Goal: Information Seeking & Learning: Learn about a topic

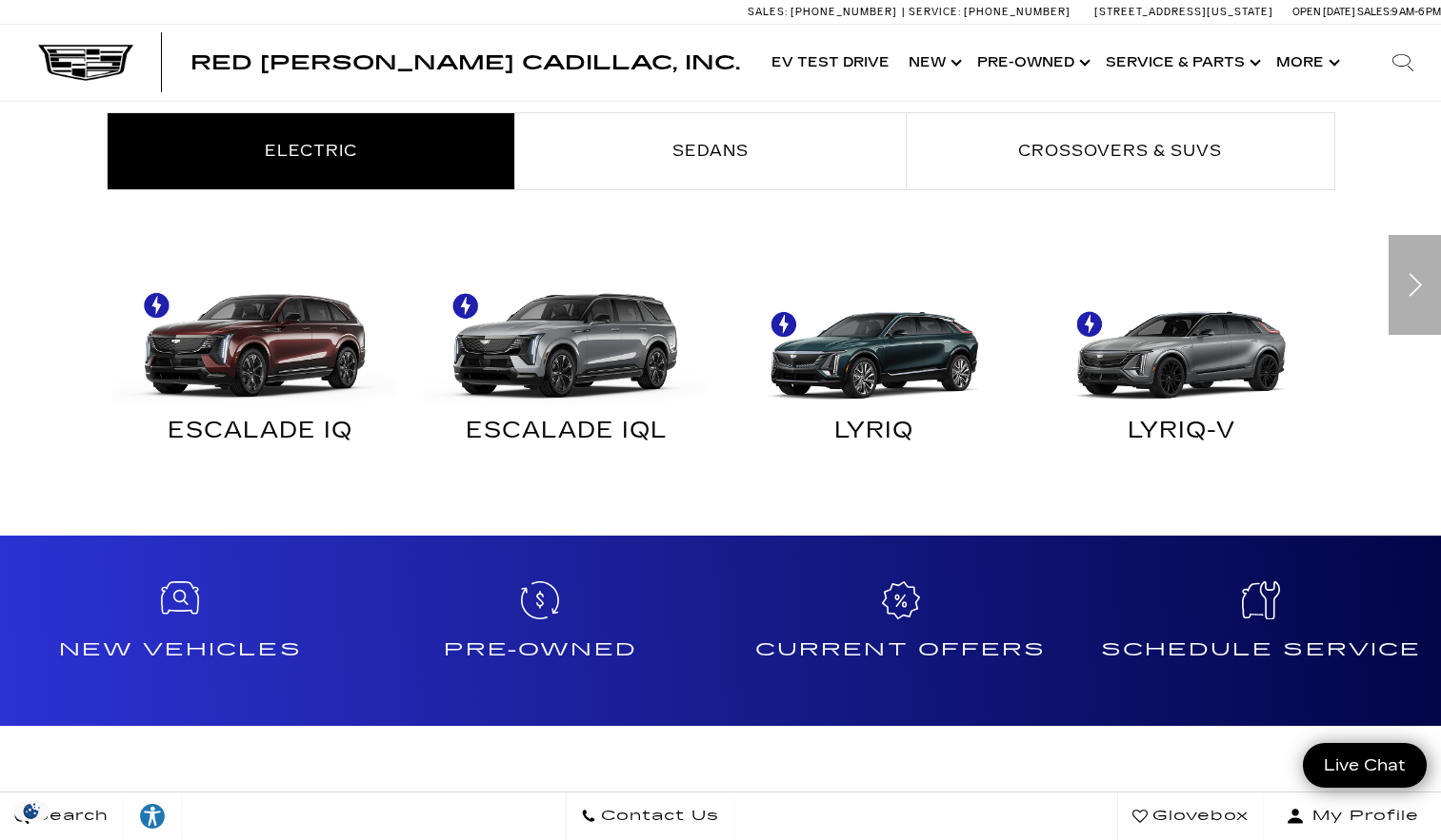
click at [286, 332] on img at bounding box center [256, 336] width 289 height 143
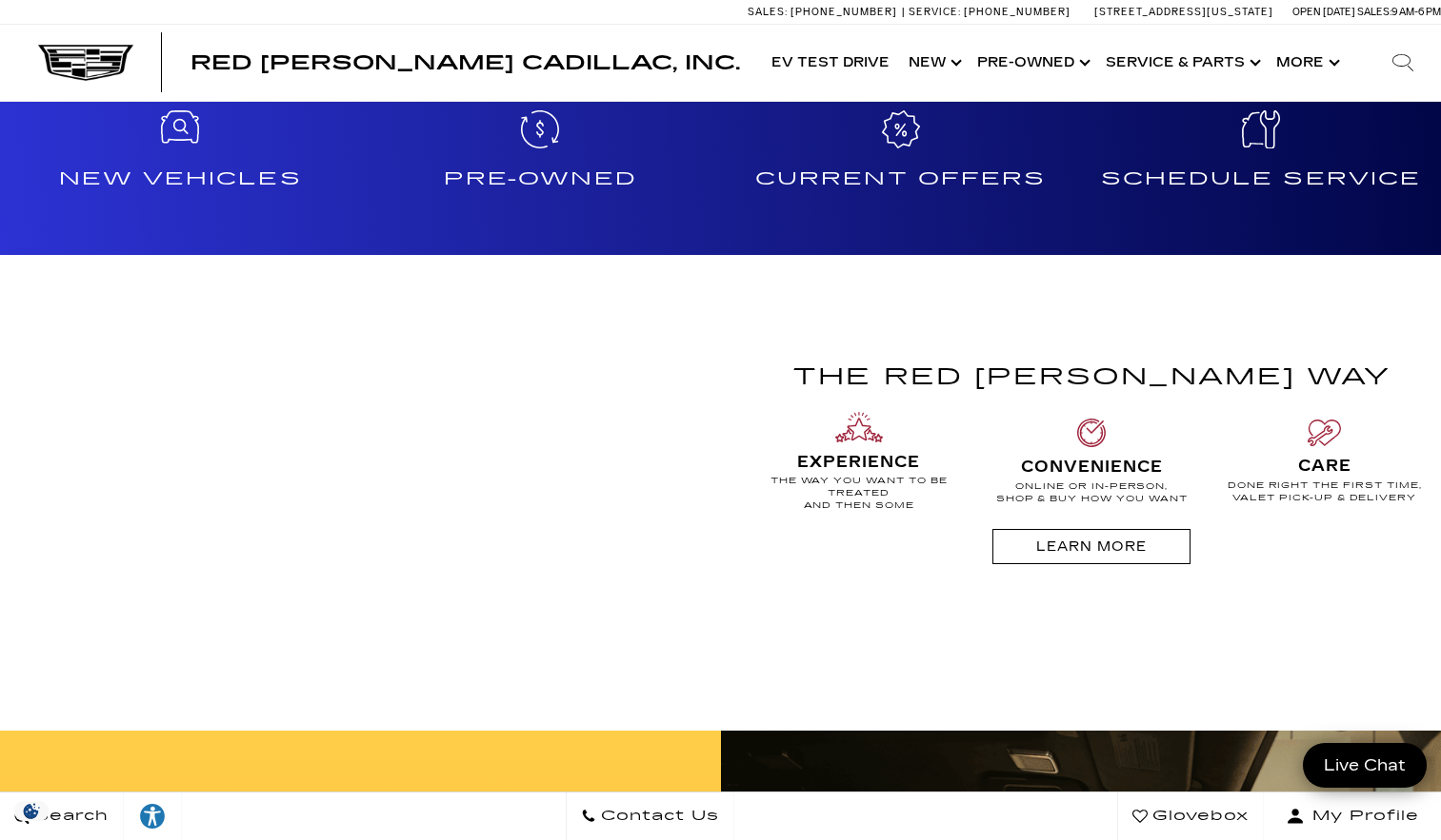
scroll to position [1618, 0]
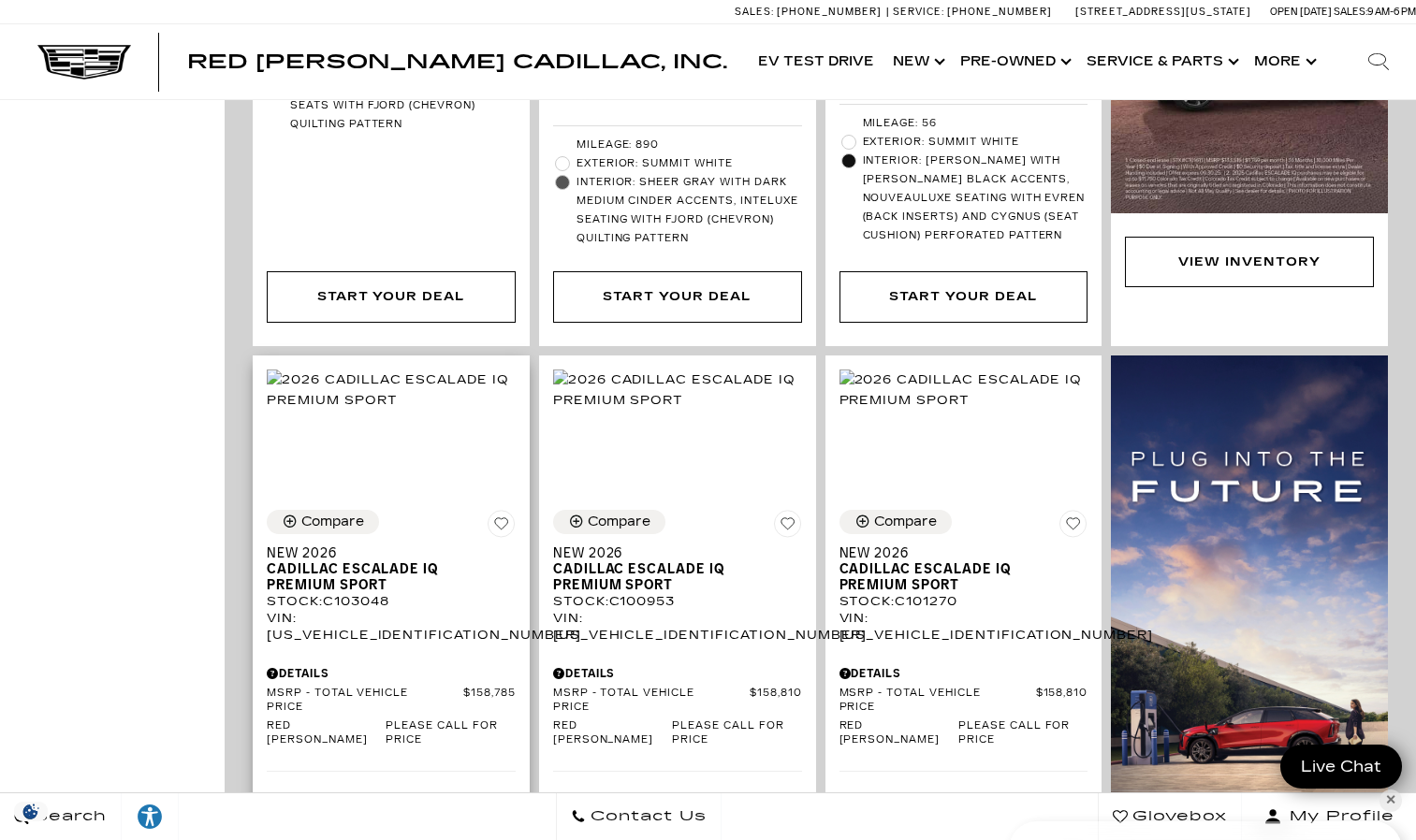
scroll to position [936, 0]
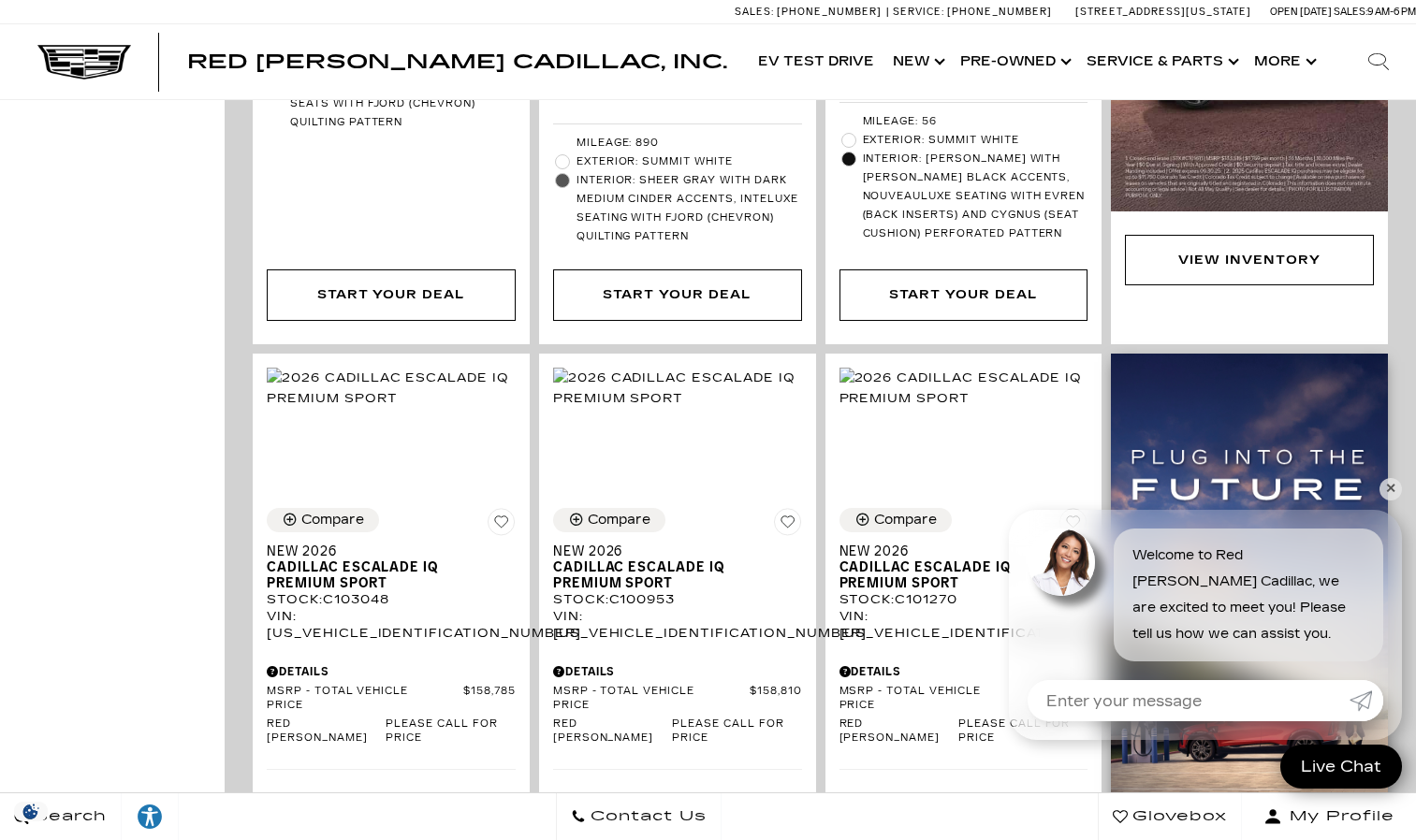
click at [1381, 480] on img at bounding box center [1249, 670] width 277 height 633
click at [1394, 479] on link "✕" at bounding box center [1390, 489] width 23 height 23
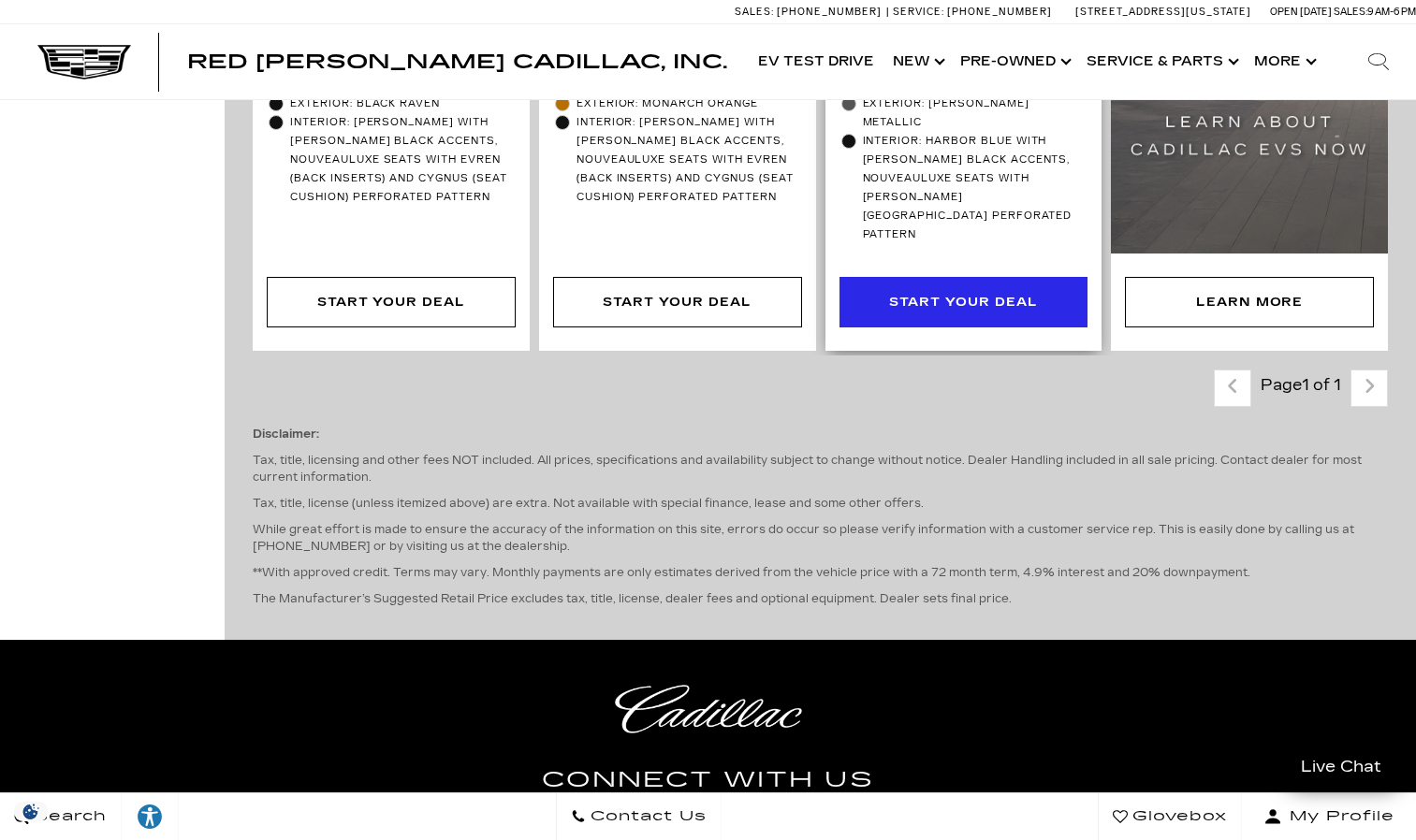
scroll to position [1684, 0]
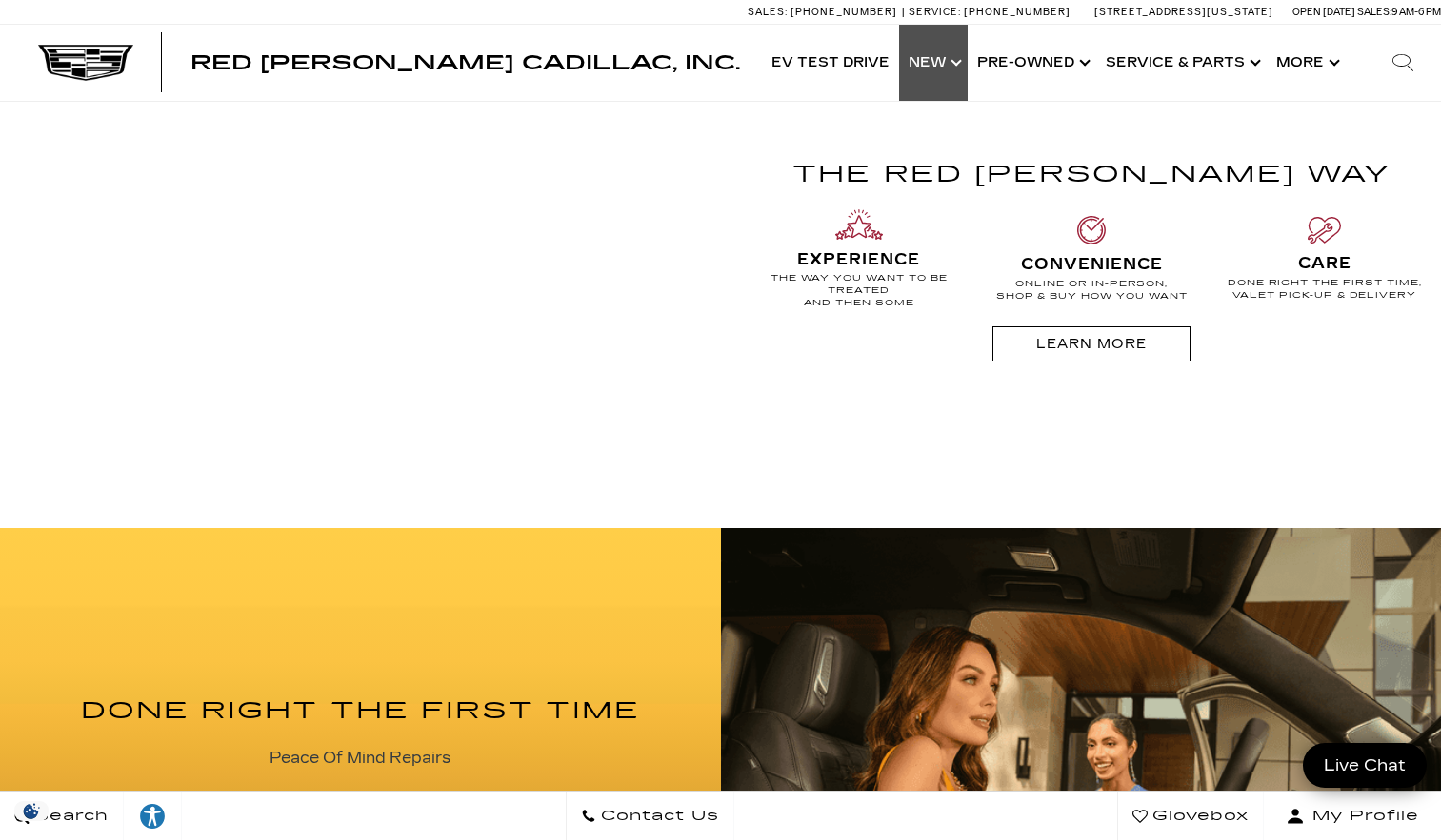
click at [959, 59] on link "Show New" at bounding box center [933, 63] width 68 height 76
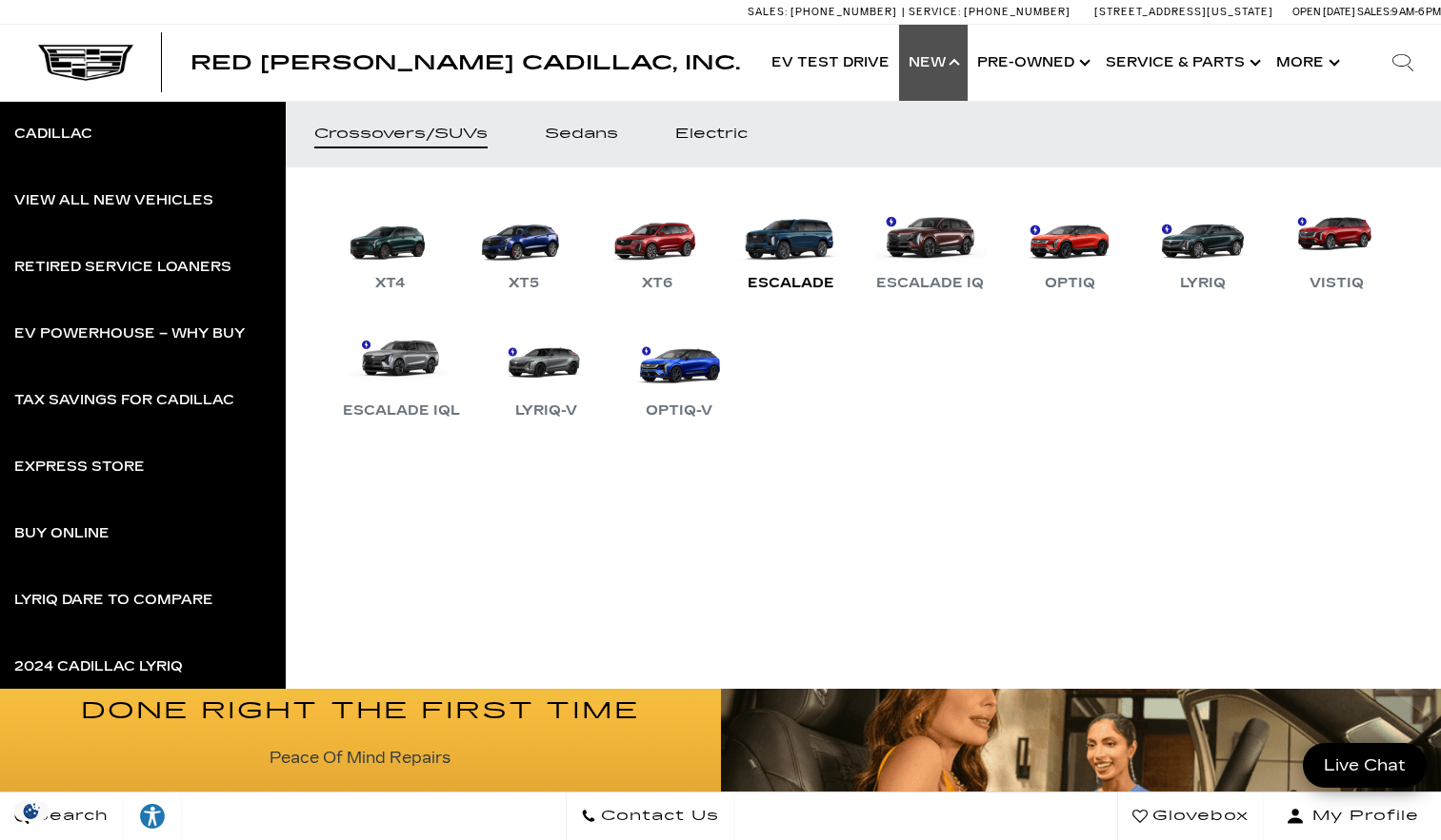
click at [781, 256] on link "Escalade" at bounding box center [790, 245] width 115 height 99
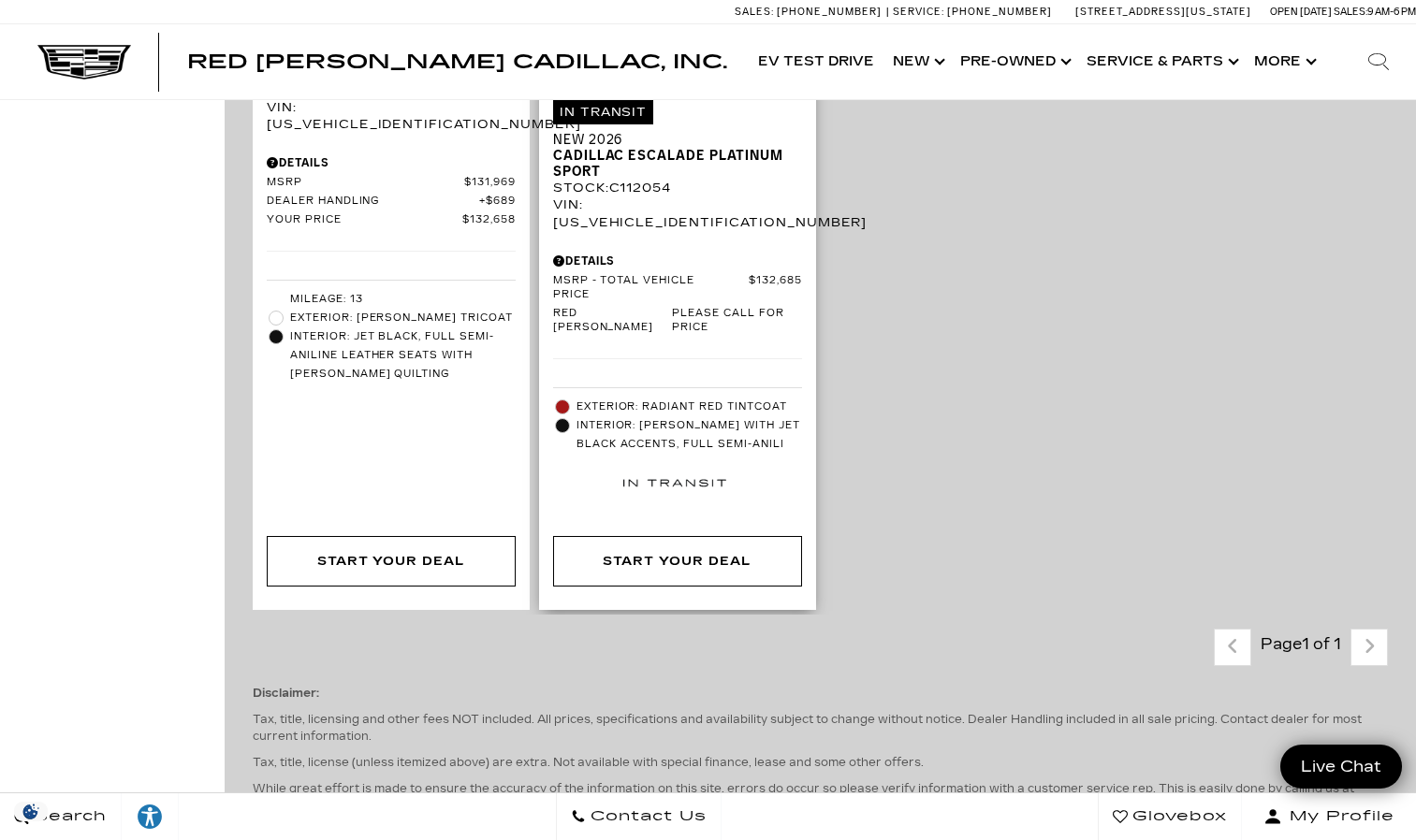
scroll to position [1497, 0]
